Goal: Transaction & Acquisition: Purchase product/service

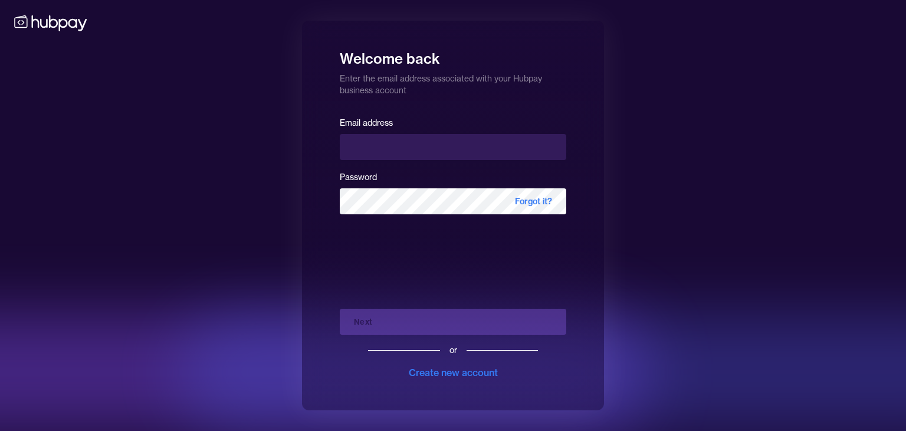
click at [408, 158] on input "email" at bounding box center [453, 147] width 227 height 26
type input "**********"
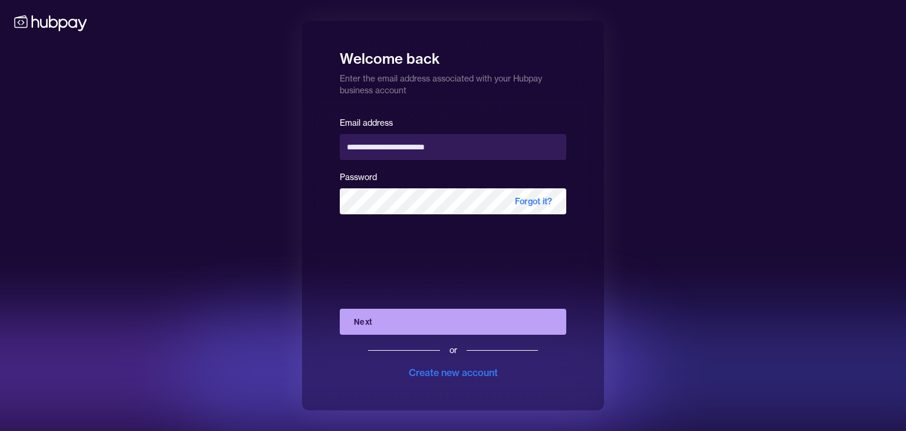
click at [366, 325] on button "Next" at bounding box center [453, 322] width 227 height 26
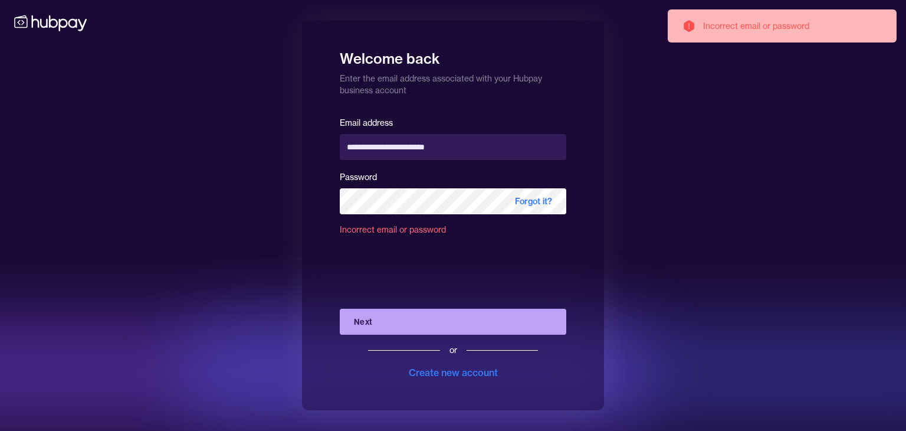
click at [729, 211] on div "**********" at bounding box center [453, 215] width 906 height 431
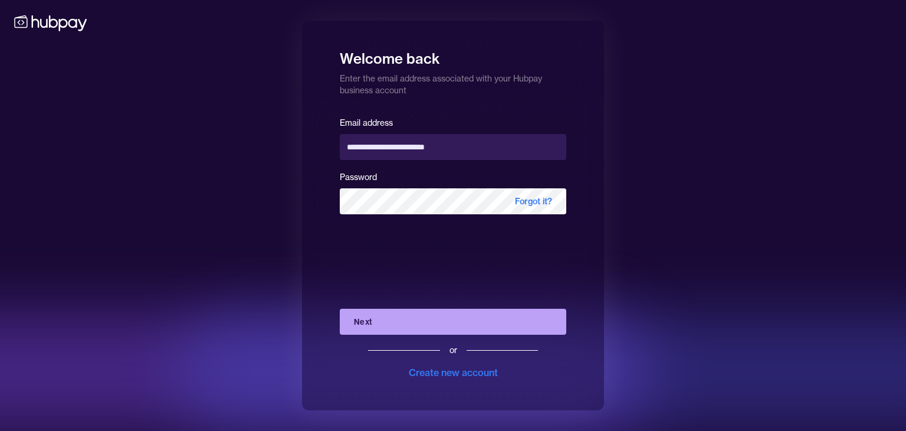
click at [365, 328] on button "Next" at bounding box center [453, 322] width 227 height 26
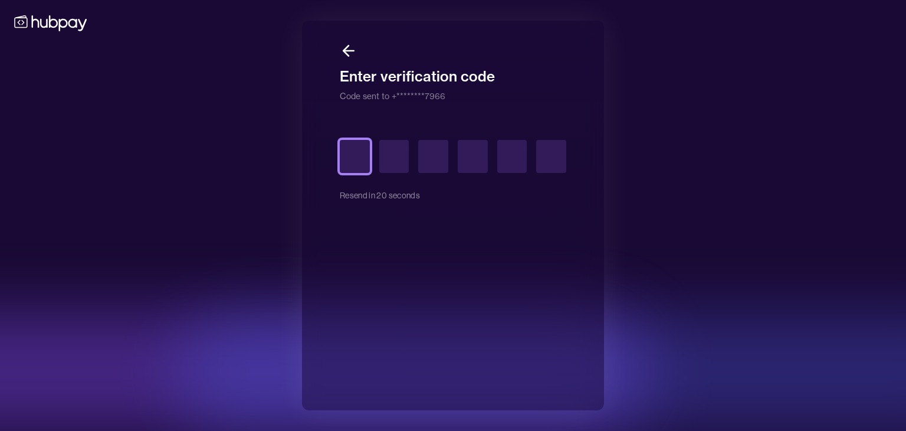
type input "*"
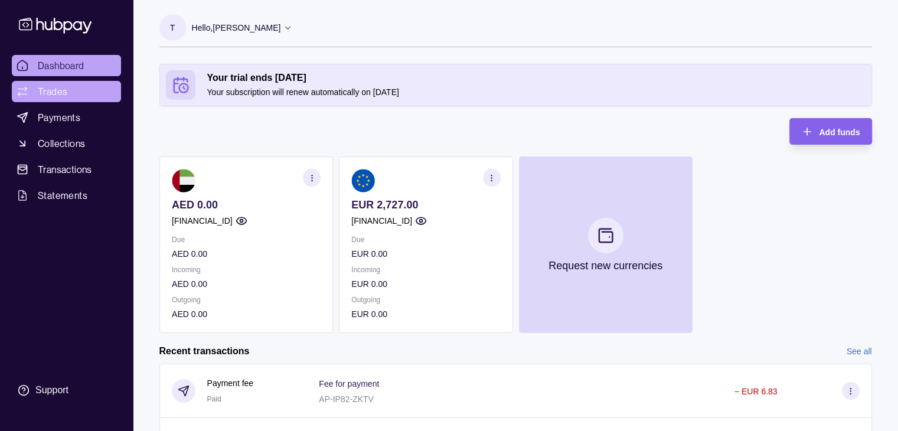
click at [72, 89] on link "Trades" at bounding box center [66, 91] width 109 height 21
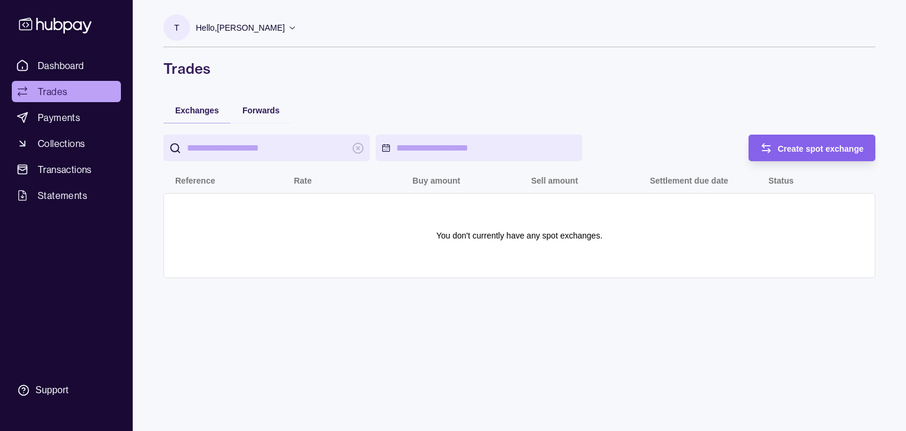
click at [291, 145] on input "search" at bounding box center [266, 148] width 159 height 27
click at [178, 144] on icon at bounding box center [175, 148] width 12 height 12
click at [191, 109] on span "Exchanges" at bounding box center [197, 110] width 44 height 9
click at [783, 151] on span "Create spot exchange" at bounding box center [821, 148] width 86 height 9
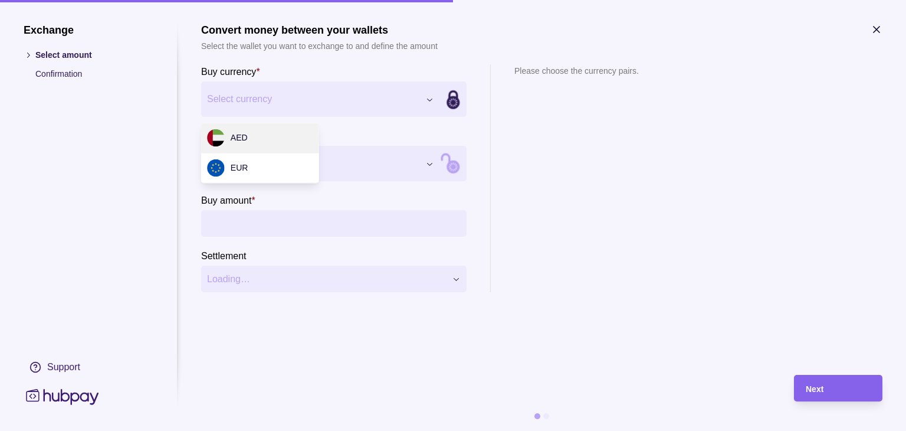
click at [404, 430] on div "Exchange Select amount Confirmation Support Convert money between your wallets …" at bounding box center [453, 431] width 906 height 0
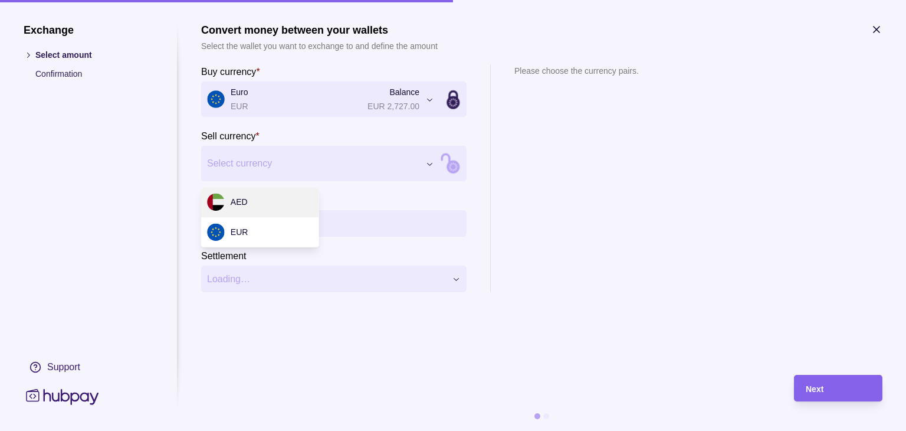
click at [267, 430] on div "Exchange Select amount Confirmation Support Convert money between your wallets …" at bounding box center [453, 431] width 906 height 0
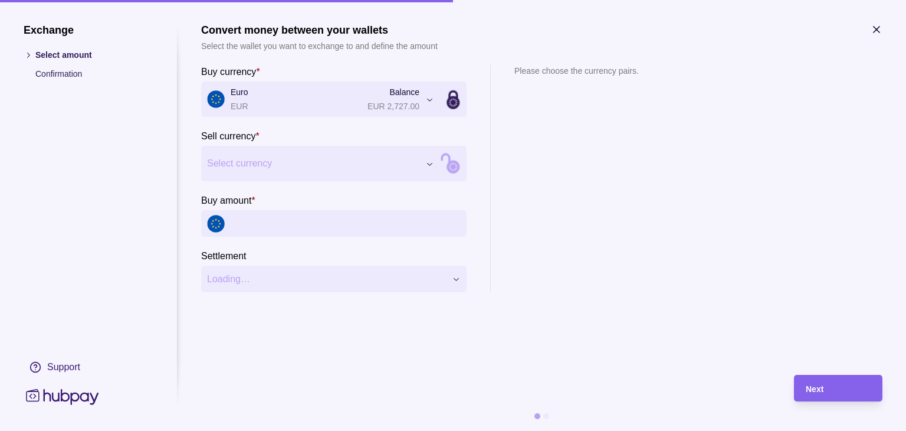
click at [701, 430] on div "Exchange Select amount Confirmation Support Convert money between your wallets …" at bounding box center [453, 431] width 906 height 0
click at [305, 230] on input "Buy amount *" at bounding box center [346, 223] width 230 height 27
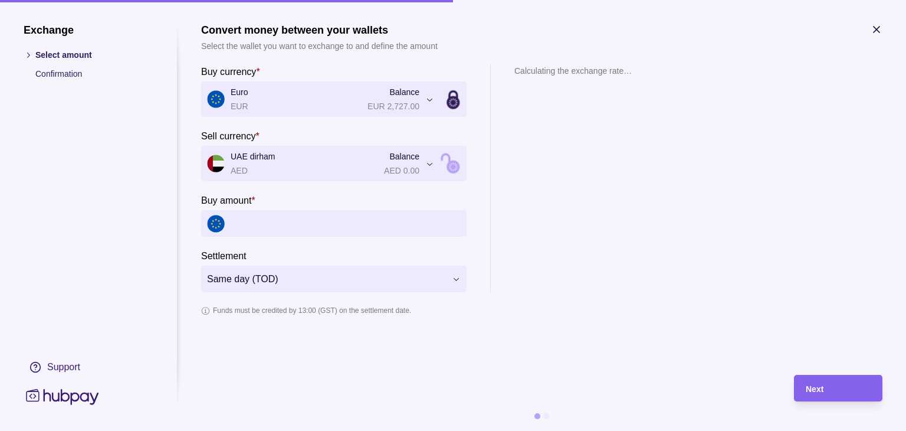
click at [270, 227] on input "Buy amount *" at bounding box center [346, 223] width 230 height 27
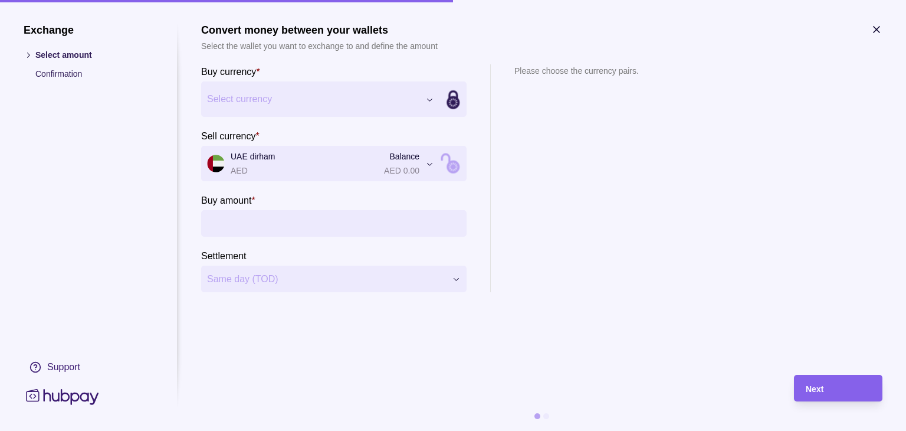
click at [270, 136] on section "Sell currency * UAE dirham AED Balance AED 0.00 *** ***" at bounding box center [334, 155] width 266 height 53
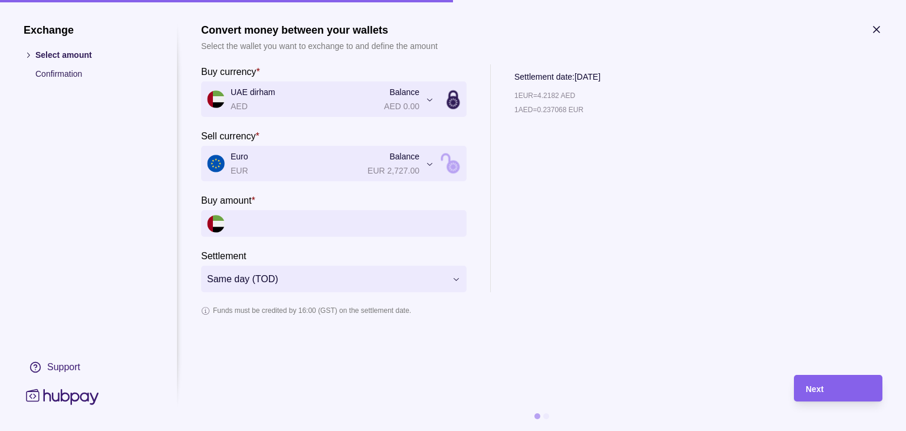
click at [283, 219] on input "Buy amount *" at bounding box center [346, 223] width 230 height 27
